Goal: Transaction & Acquisition: Book appointment/travel/reservation

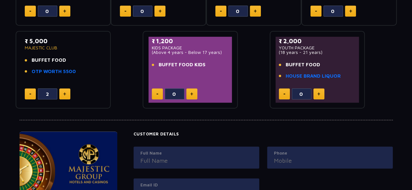
scroll to position [184, 0]
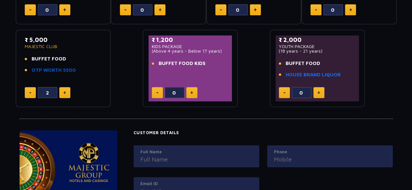
click at [54, 67] on link "OTP WORTH 5500" at bounding box center [54, 70] width 44 height 7
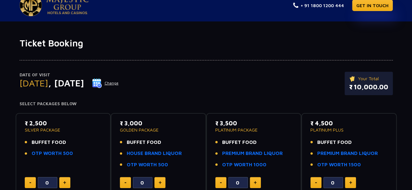
scroll to position [0, 0]
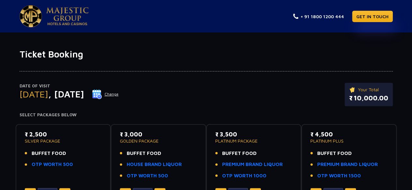
click at [102, 93] on img at bounding box center [97, 94] width 10 height 10
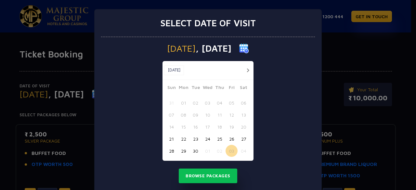
click at [344, 65] on div "Select date of visit [DATE] [DATE] [DATE] Sun Mon Tue Wed Thu Fri Sat 31 01 02 …" at bounding box center [208, 95] width 416 height 190
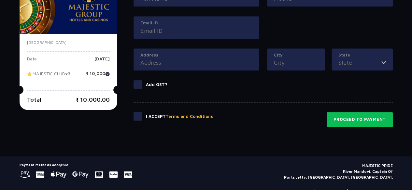
scroll to position [345, 0]
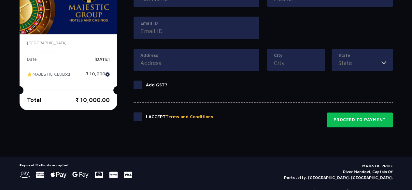
click at [135, 116] on span at bounding box center [137, 117] width 8 height 8
click at [0, 0] on input "checkbox" at bounding box center [0, 0] width 0 height 0
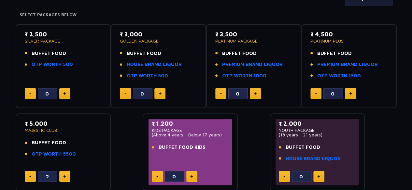
scroll to position [101, 0]
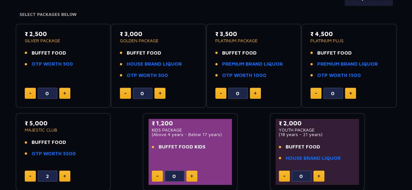
click at [30, 175] on button at bounding box center [30, 176] width 11 height 11
type input "0"
click at [258, 88] on button at bounding box center [255, 93] width 11 height 11
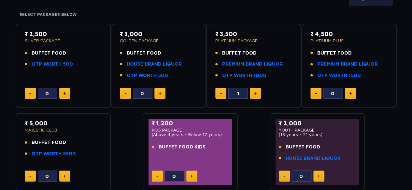
type input "2"
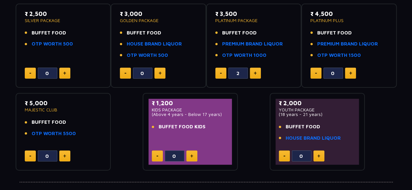
scroll to position [0, 0]
